Goal: Transaction & Acquisition: Purchase product/service

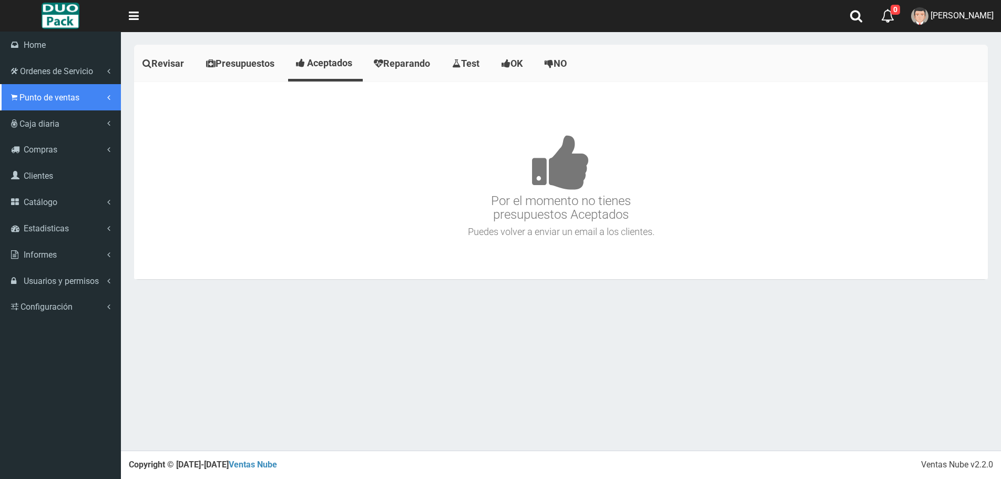
click at [20, 102] on link "Punto de ventas" at bounding box center [60, 97] width 121 height 26
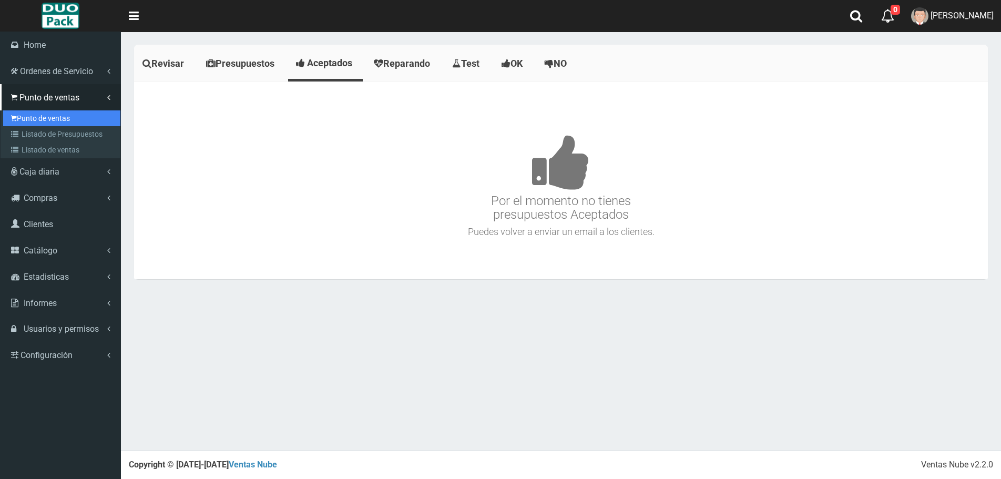
click at [59, 116] on link "Punto de ventas" at bounding box center [61, 118] width 117 height 16
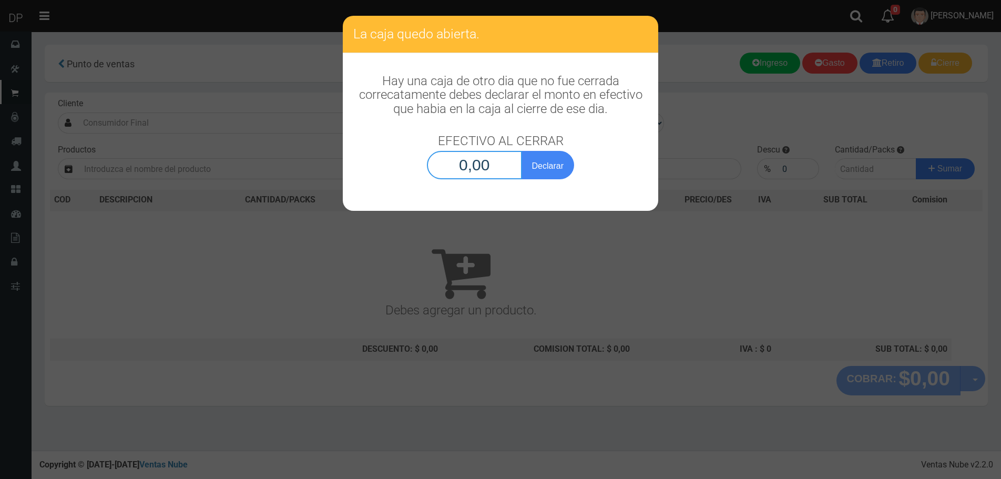
click at [485, 172] on input "0,00" at bounding box center [474, 165] width 95 height 28
type input "1,00"
click at [521, 151] on button "Declarar" at bounding box center [547, 165] width 53 height 28
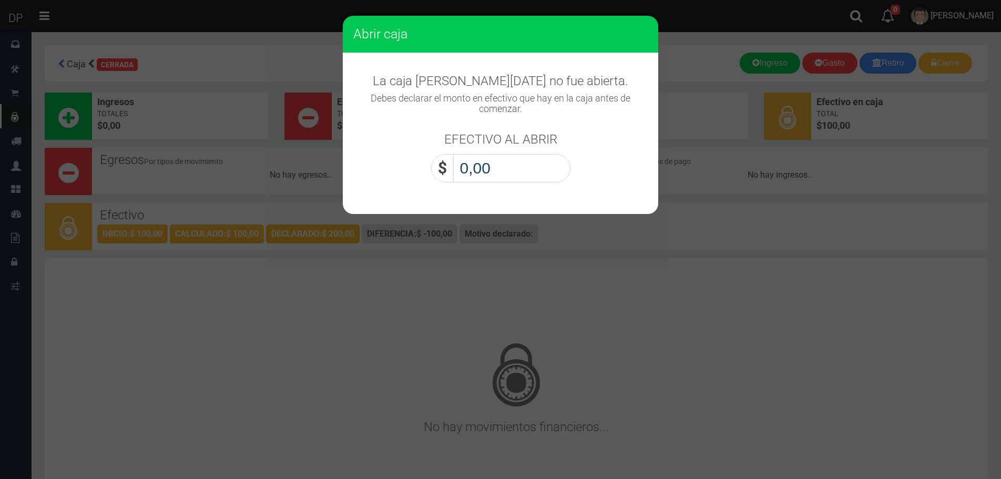
click at [488, 170] on input "0,00" at bounding box center [511, 168] width 117 height 28
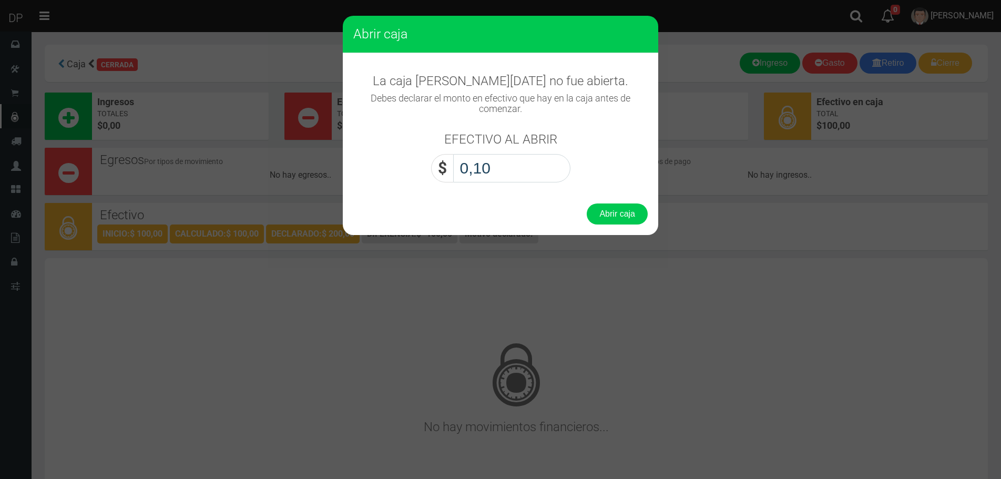
type input "1,00"
click at [586, 203] on button "Abrir caja" at bounding box center [616, 213] width 61 height 21
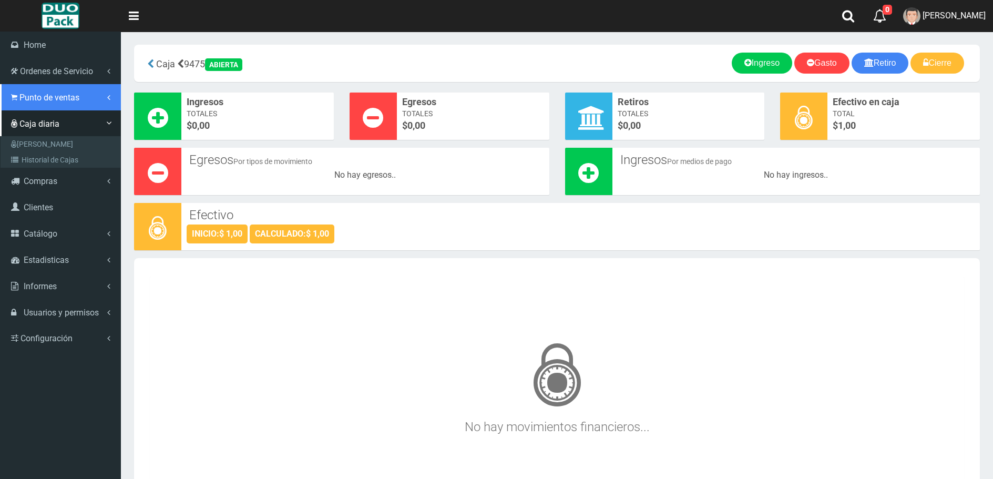
click at [20, 100] on span "Punto de ventas" at bounding box center [49, 97] width 60 height 10
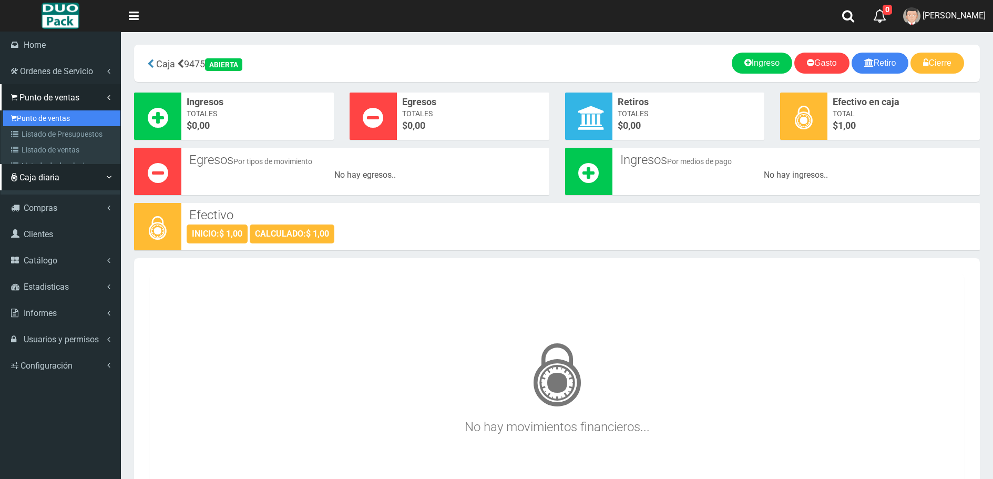
click at [45, 119] on link "Punto de ventas" at bounding box center [61, 118] width 117 height 16
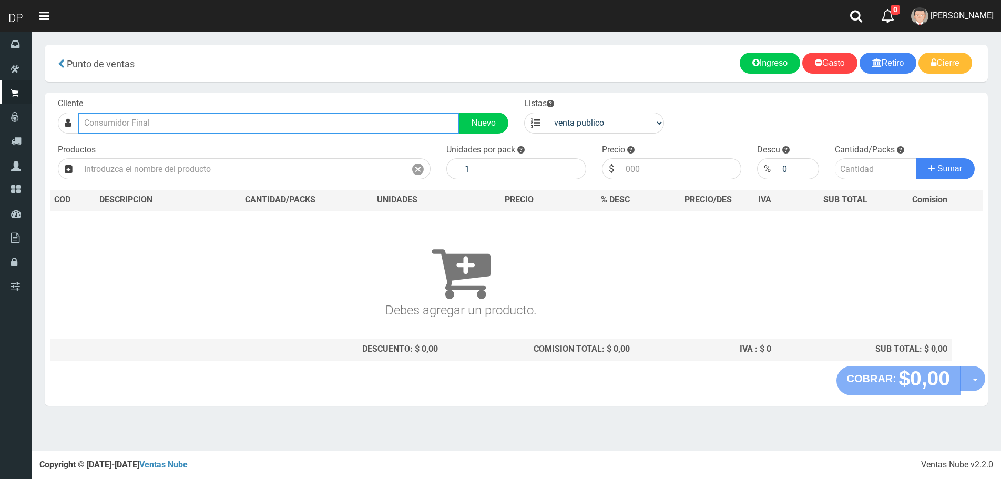
click at [166, 123] on input "text" at bounding box center [269, 122] width 382 height 21
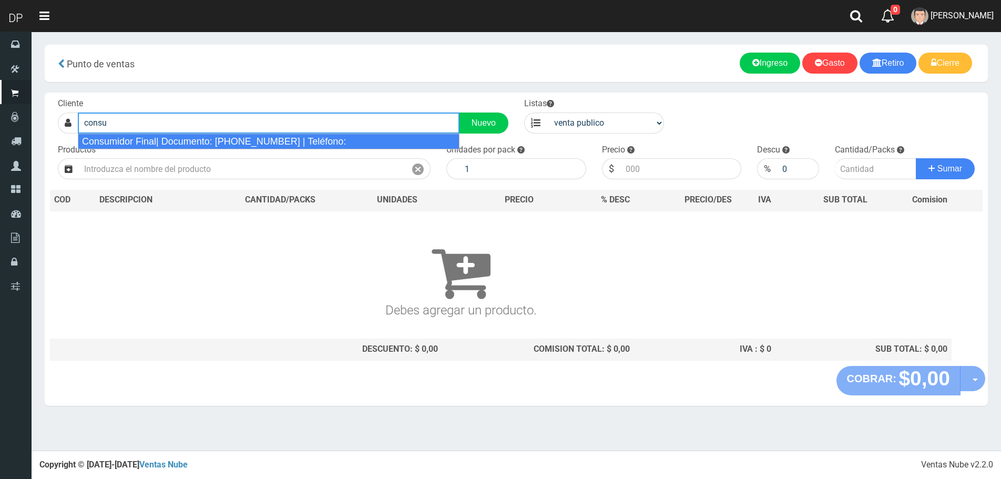
click at [205, 147] on div "Consumidor Final| Documento: 65466464 | Teléfono:" at bounding box center [269, 141] width 382 height 16
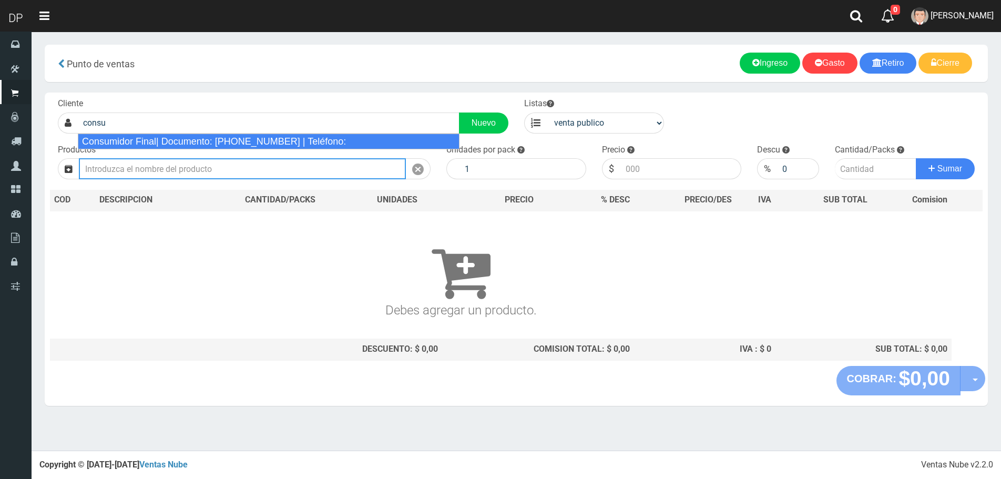
type input "Consumidor Final| Documento: 65466464 | Teléfono:"
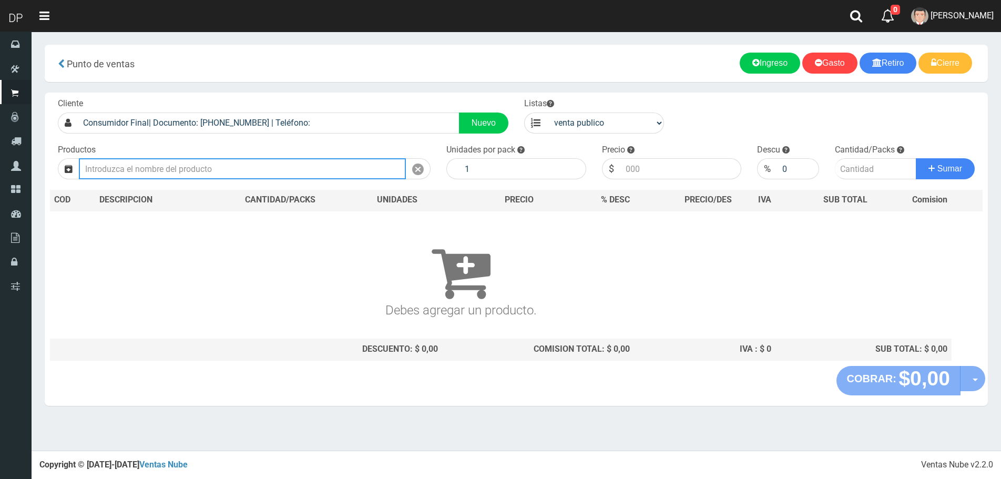
click at [199, 173] on input "text" at bounding box center [242, 168] width 327 height 21
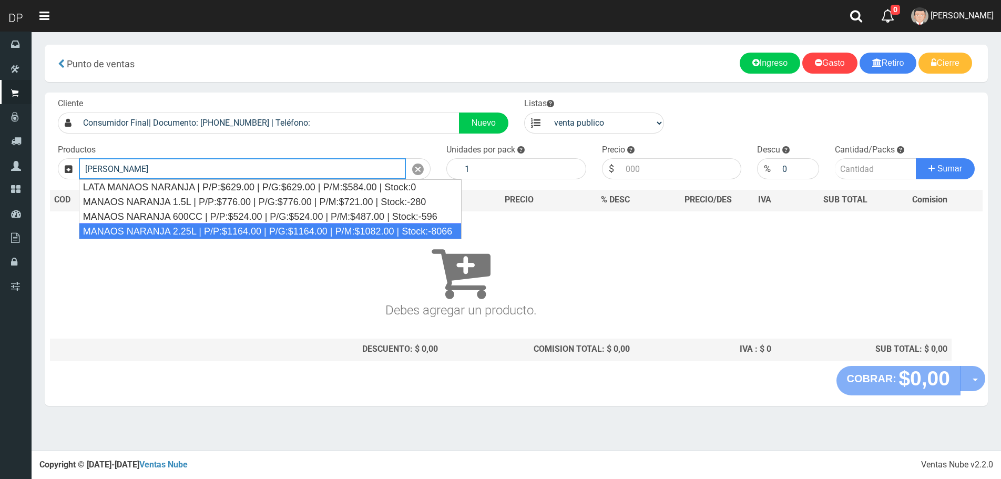
click at [200, 231] on div "MANAOS NARANJA 2.25L | P/P:$1164.00 | P/G:$1164.00 | P/M:$1082.00 | Stock:-8066" at bounding box center [270, 231] width 383 height 16
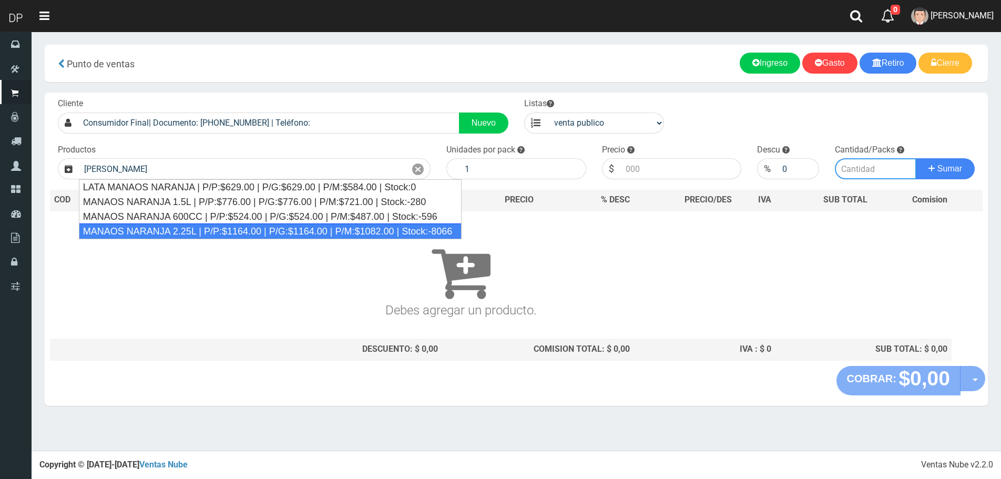
type input "MANAOS NARANJA 2.25L | P/P:$1164.00 | P/G:$1164.00 | P/M:$1082.00 | Stock:-8066"
type input "6"
type input "1164.00"
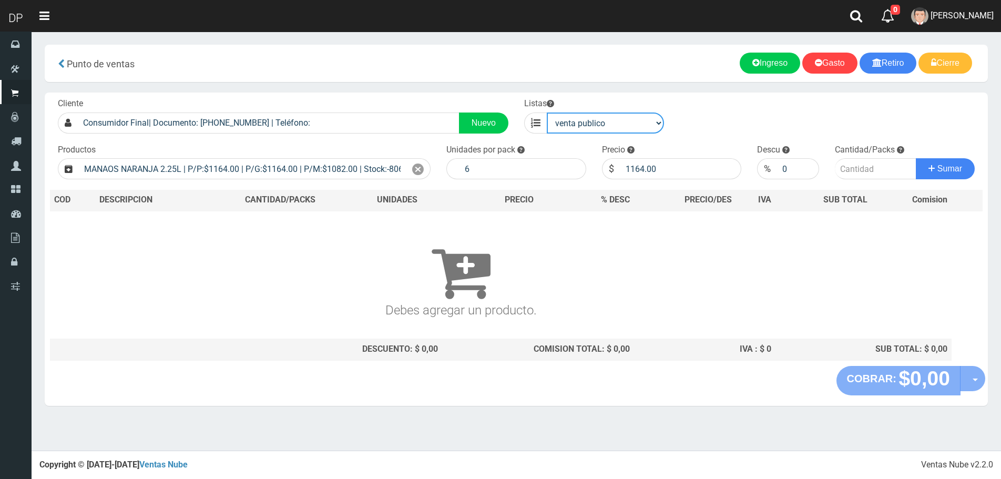
click at [589, 127] on select "venta publico Sup chinos reventas" at bounding box center [605, 122] width 117 height 21
select select "3"
click at [547, 112] on select "venta publico Sup chinos reventas" at bounding box center [605, 122] width 117 height 21
click at [414, 171] on icon at bounding box center [418, 169] width 12 height 15
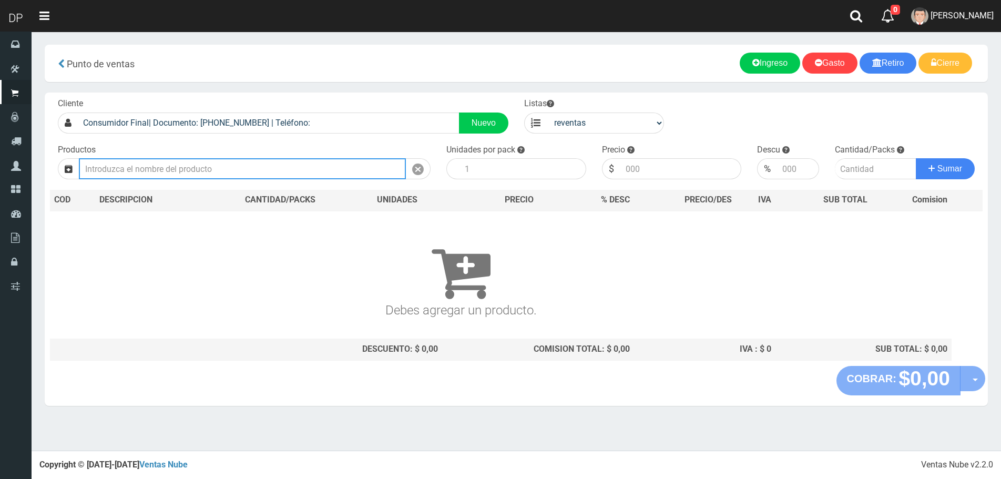
click at [326, 171] on input "text" at bounding box center [242, 168] width 327 height 21
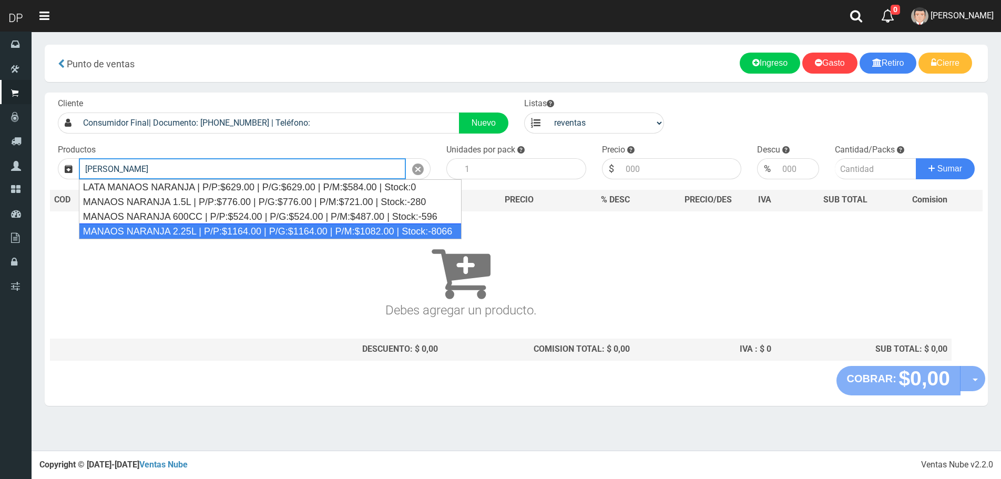
drag, startPoint x: 211, startPoint y: 231, endPoint x: 221, endPoint y: 226, distance: 11.5
click at [211, 231] on div "MANAOS NARANJA 2.25L | P/P:$1164.00 | P/G:$1164.00 | P/M:$1082.00 | Stock:-8066" at bounding box center [270, 231] width 383 height 16
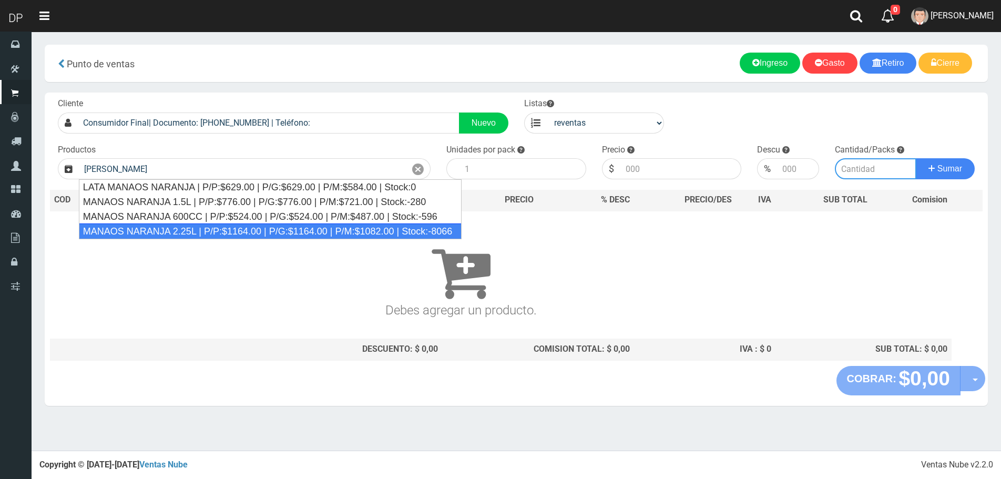
type input "MANAOS NARANJA 2.25L | P/P:$1164.00 | P/G:$1164.00 | P/M:$1082.00 | Stock:-8066"
type input "6"
type input "1082.00"
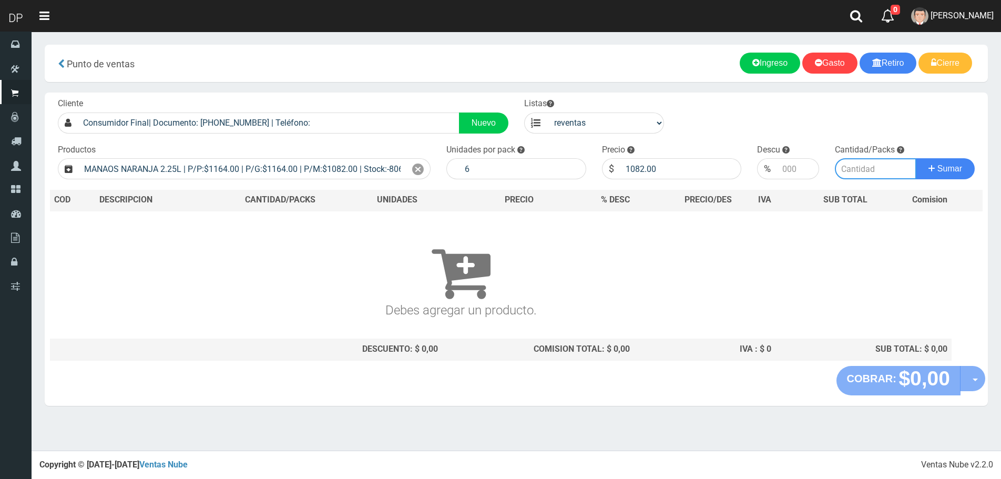
click at [869, 166] on input "number" at bounding box center [874, 168] width 81 height 21
type input "20"
click at [915, 158] on button "Sumar" at bounding box center [944, 168] width 59 height 21
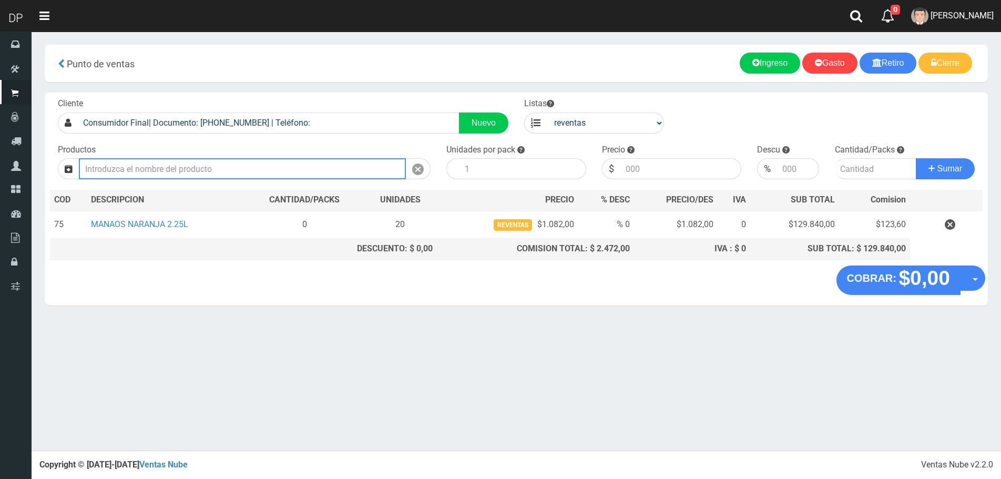
click at [143, 164] on input "text" at bounding box center [242, 168] width 327 height 21
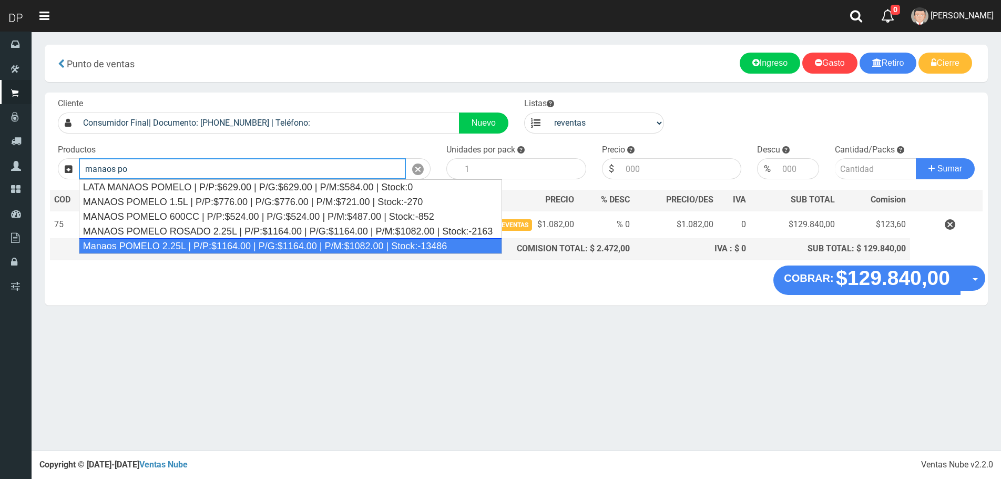
click at [190, 246] on div "Manaos POMELO 2.25L | P/P:$1164.00 | P/G:$1164.00 | P/M:$1082.00 | Stock:-13486" at bounding box center [290, 246] width 423 height 16
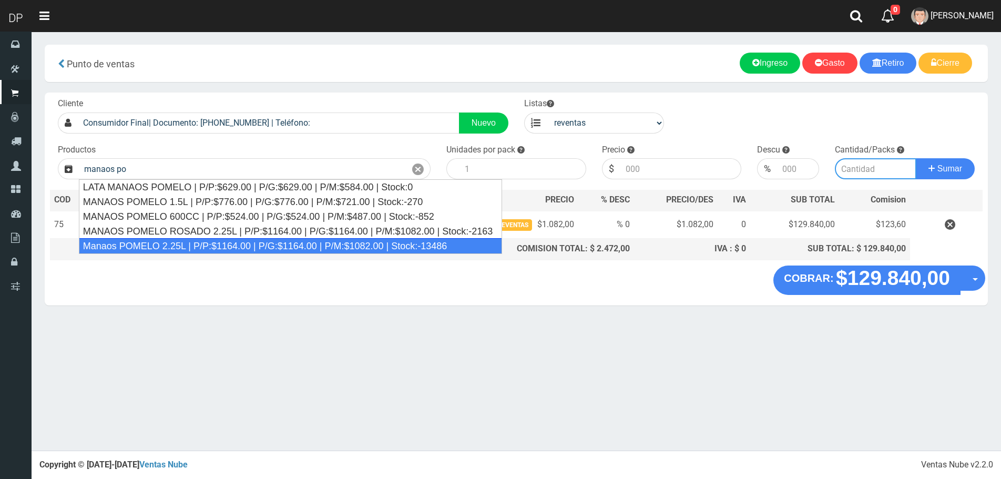
type input "Manaos POMELO 2.25L | P/P:$1164.00 | P/G:$1164.00 | P/M:$1082.00 | Stock:-13486"
type input "6"
type input "1082.00"
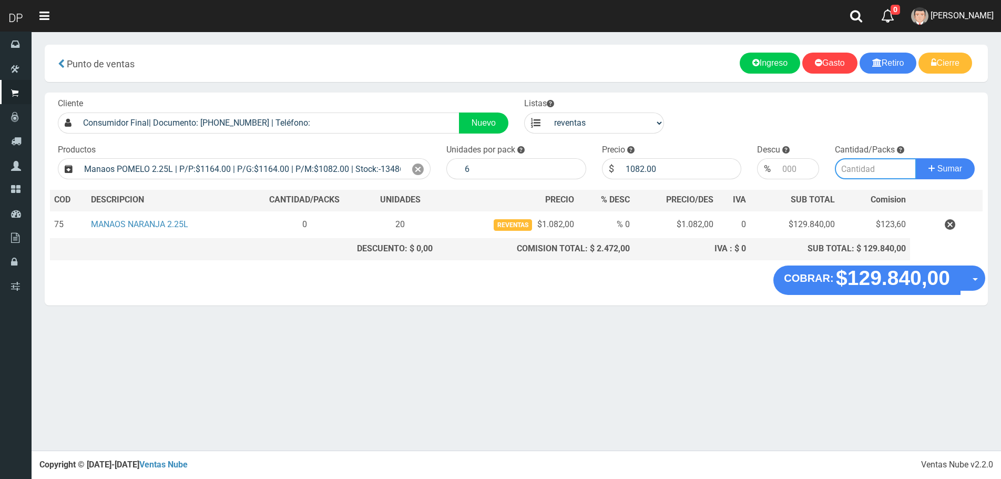
click at [889, 161] on input "number" at bounding box center [874, 168] width 81 height 21
type input "20"
click at [915, 158] on button "Sumar" at bounding box center [944, 168] width 59 height 21
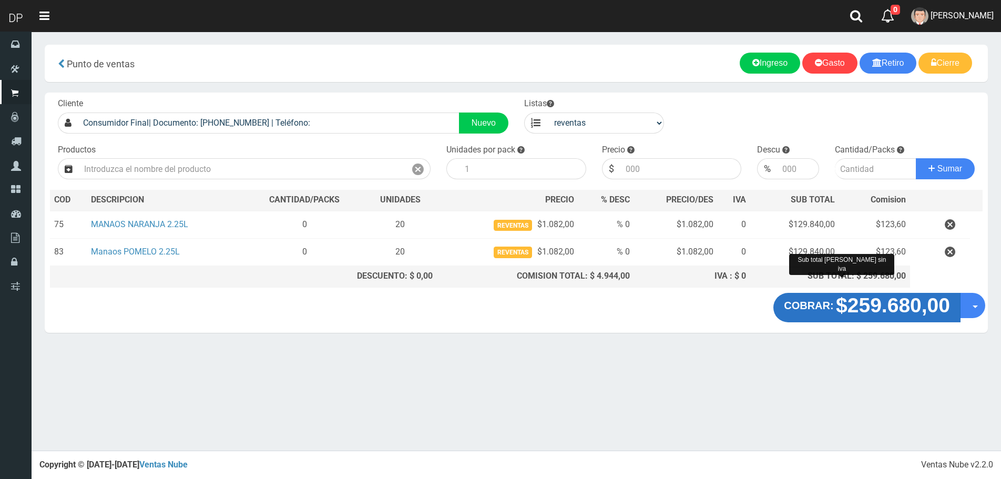
click at [858, 302] on strong "$259.680,00" at bounding box center [893, 305] width 114 height 23
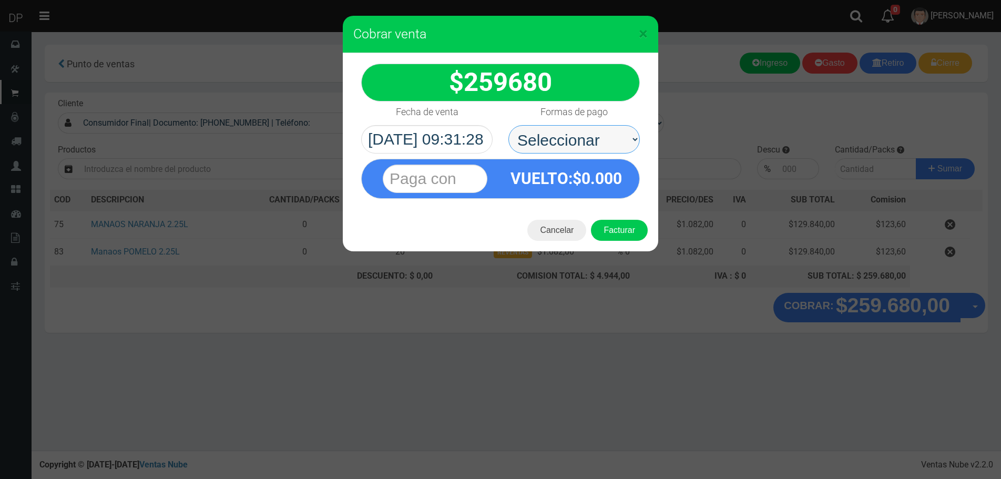
click at [555, 148] on select "Seleccionar Efectivo Tarjeta de Crédito Depósito Débito" at bounding box center [573, 139] width 131 height 28
select select "Efectivo"
click at [508, 125] on select "Seleccionar Efectivo Tarjeta de Crédito Depósito Débito" at bounding box center [573, 139] width 131 height 28
click at [614, 231] on button "Facturar" at bounding box center [619, 230] width 57 height 21
